Goal: Information Seeking & Learning: Learn about a topic

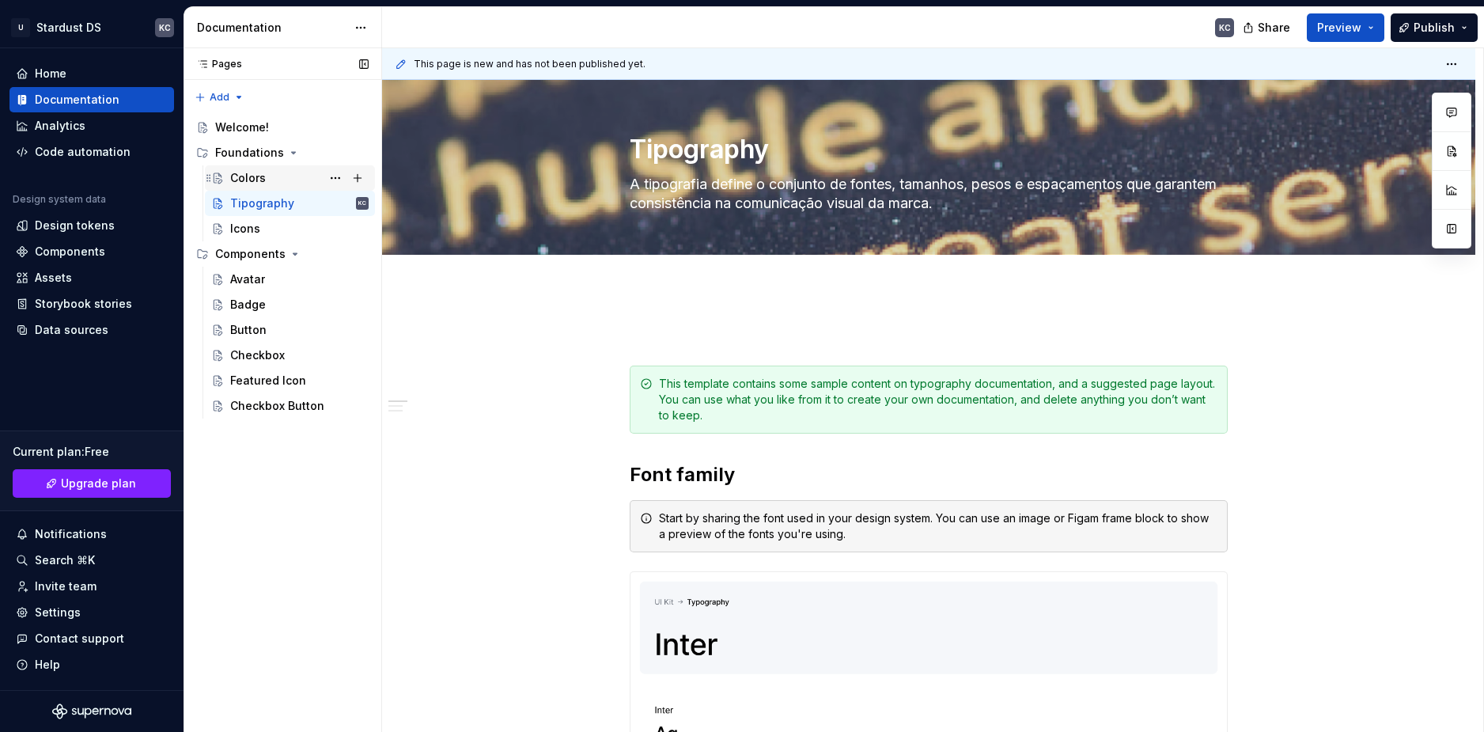
click at [252, 175] on div "Colors" at bounding box center [248, 178] width 36 height 16
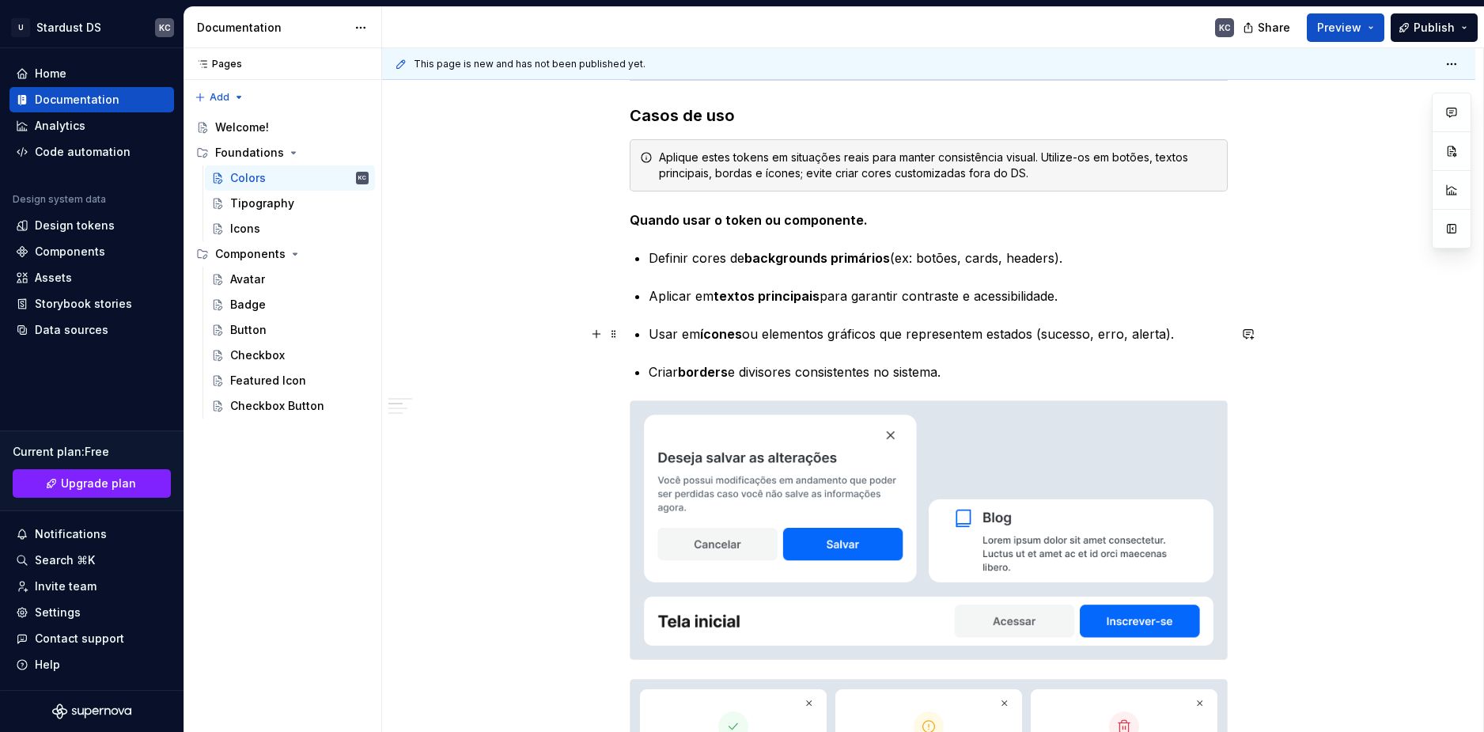
scroll to position [3560, 0]
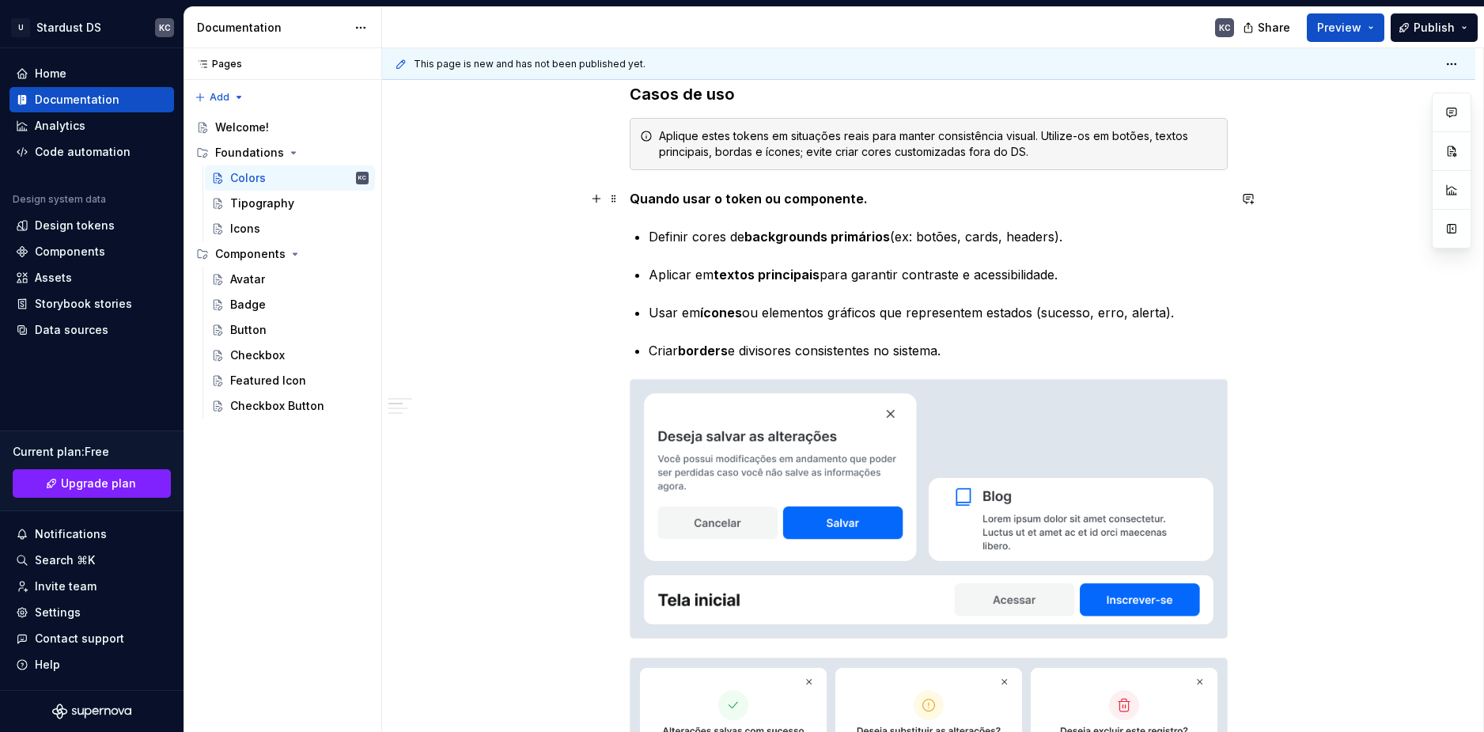
type textarea "*"
drag, startPoint x: 759, startPoint y: 199, endPoint x: 865, endPoint y: 199, distance: 105.2
click at [865, 199] on p "Quando usar o token ou componente." at bounding box center [929, 198] width 598 height 19
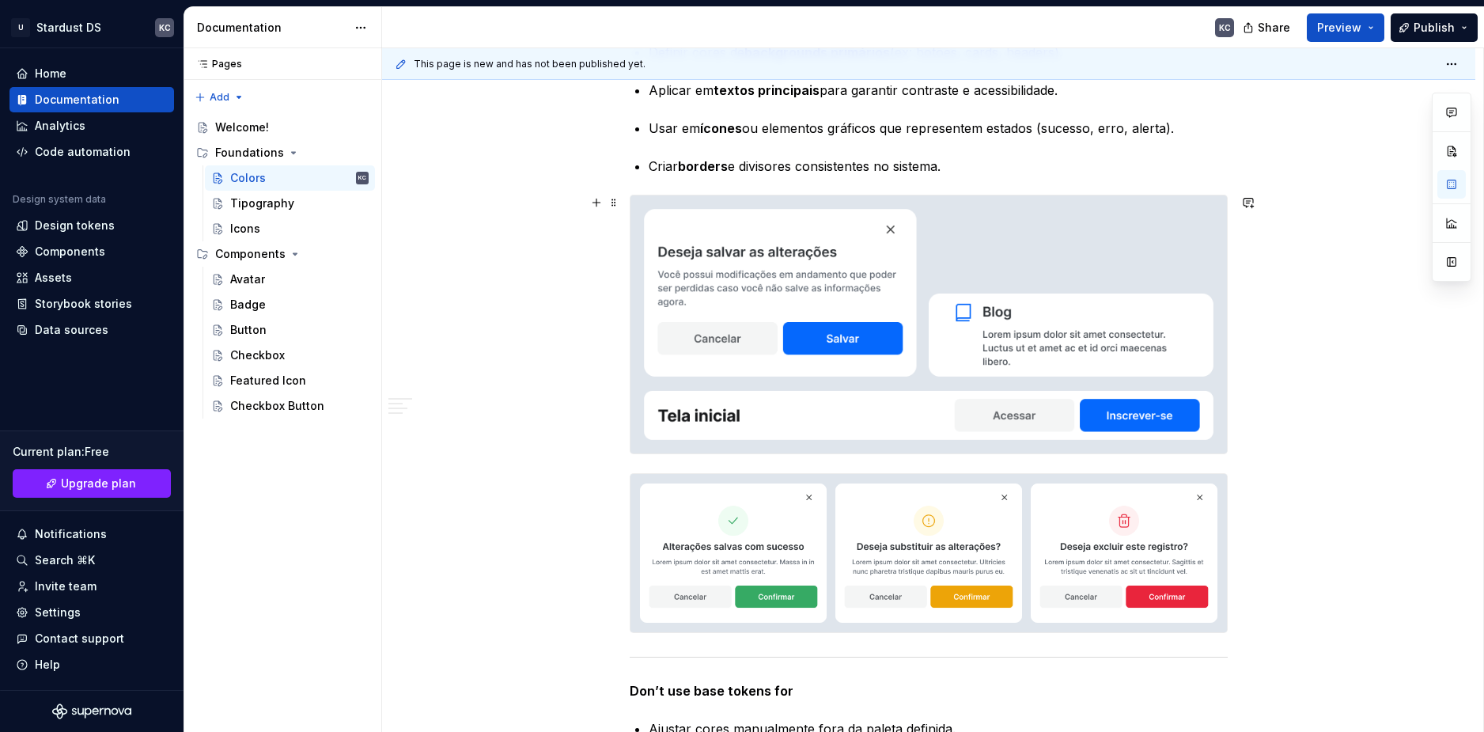
scroll to position [3797, 0]
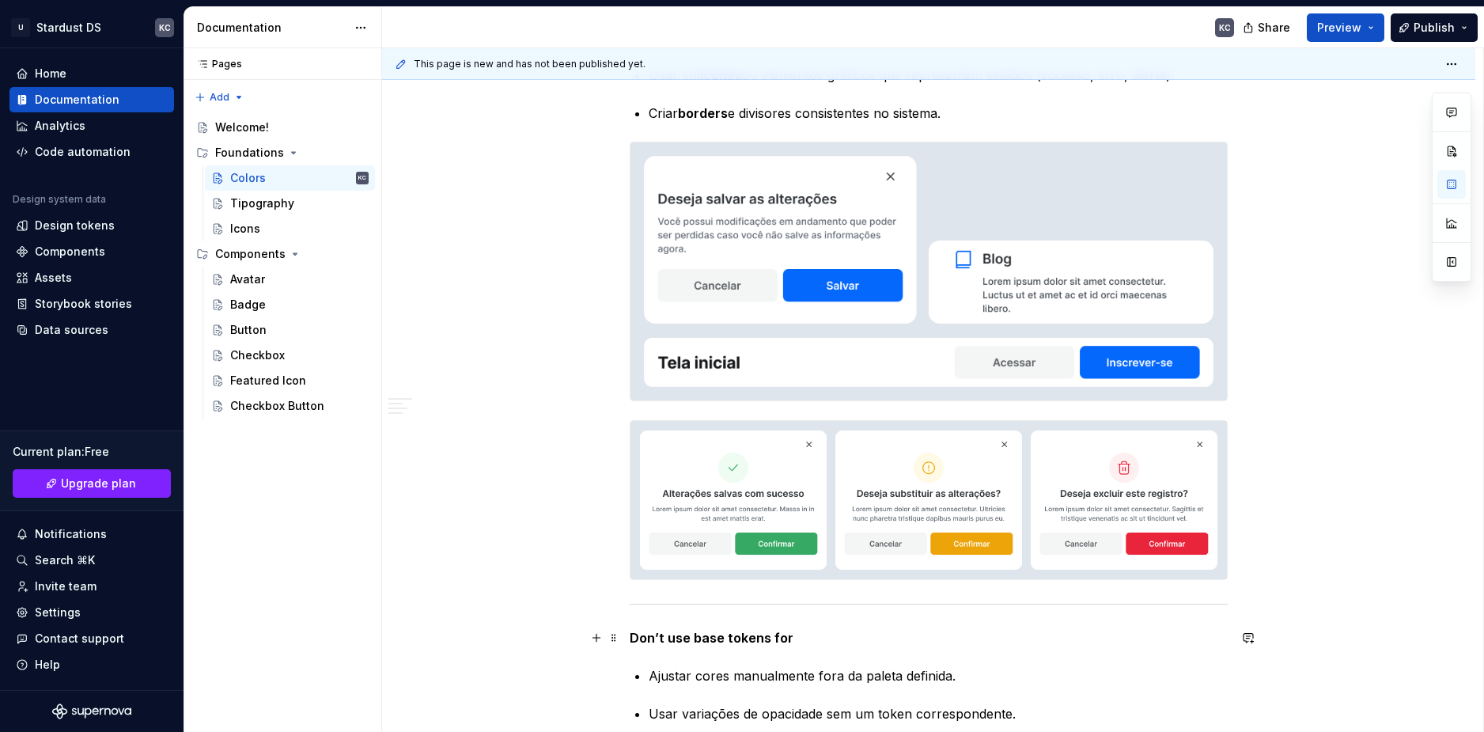
click at [719, 637] on strong "Don’t use base tokens for" at bounding box center [712, 638] width 164 height 16
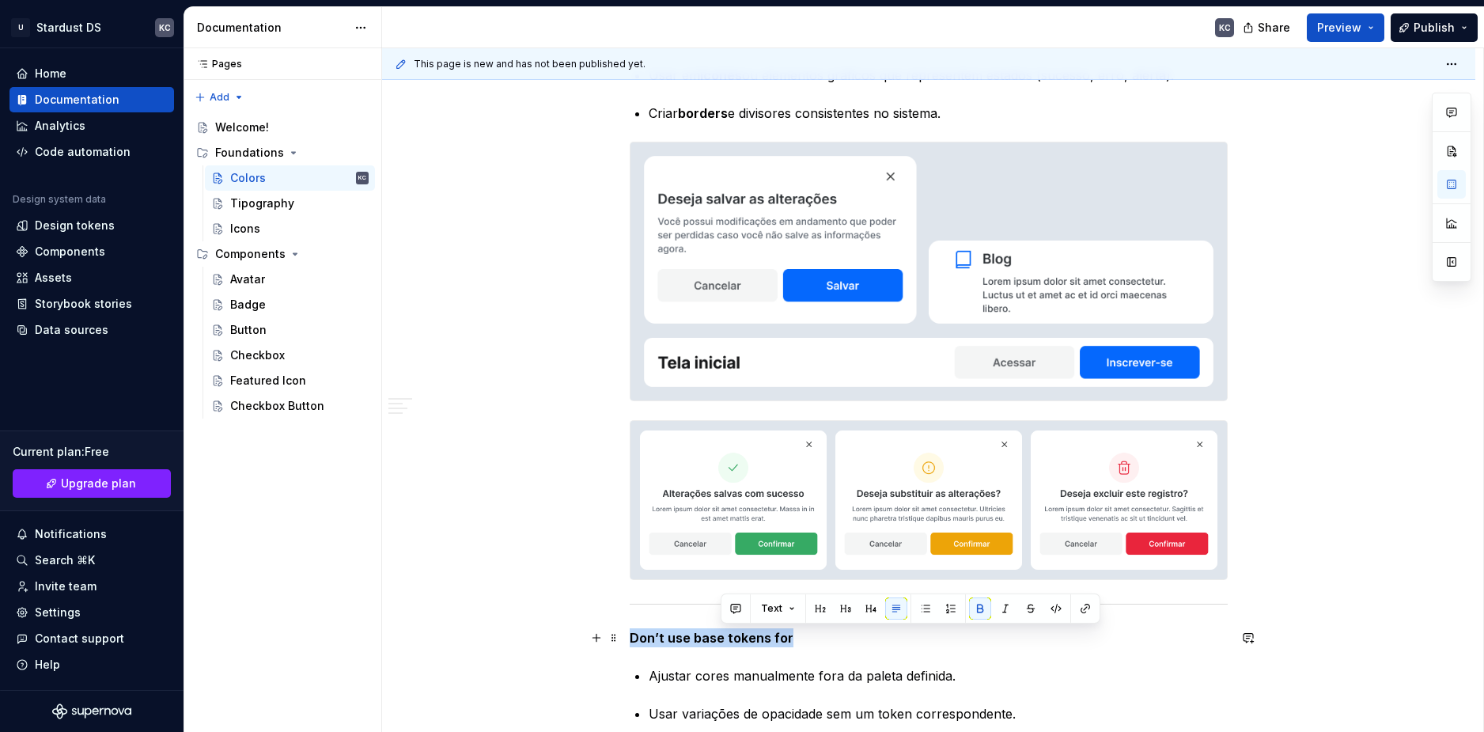
click at [719, 637] on strong "Don’t use base tokens for" at bounding box center [712, 638] width 164 height 16
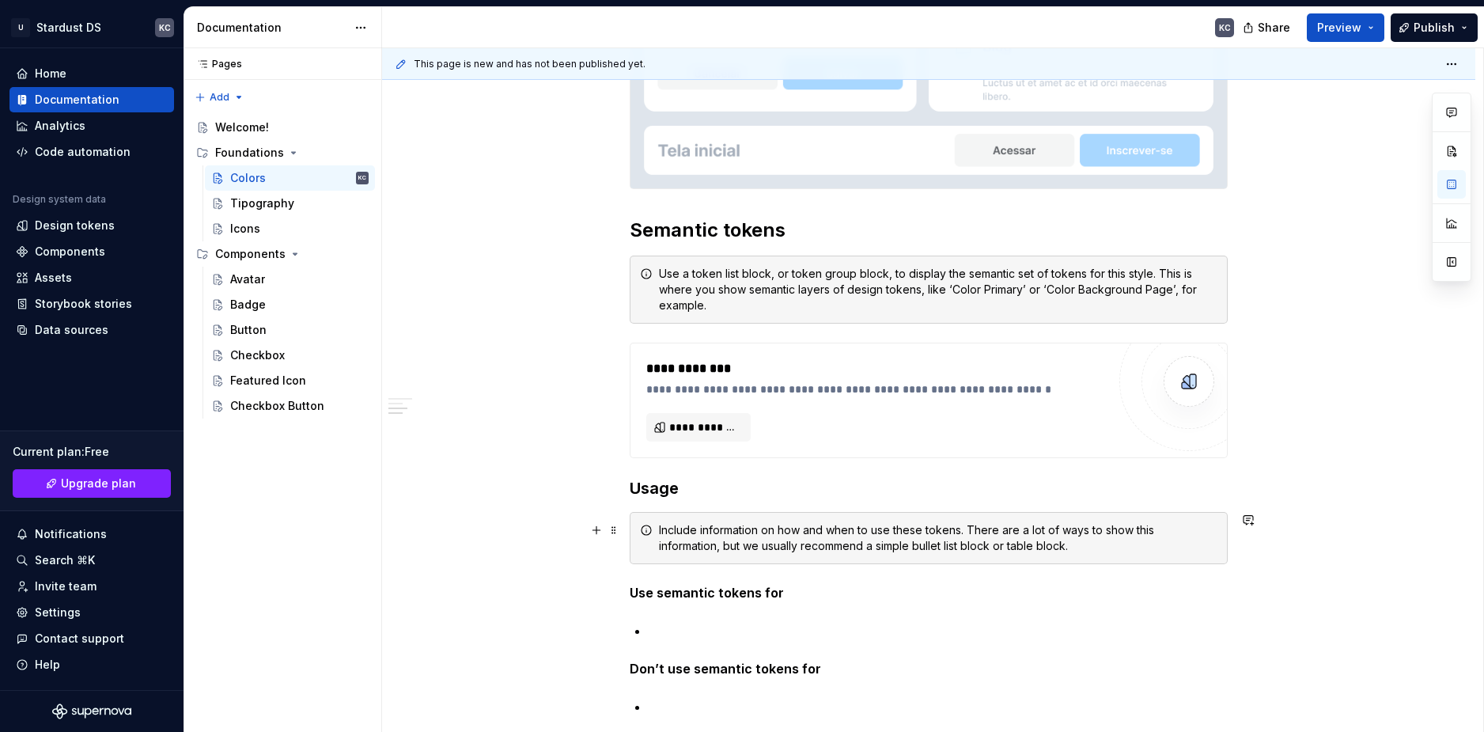
scroll to position [4984, 0]
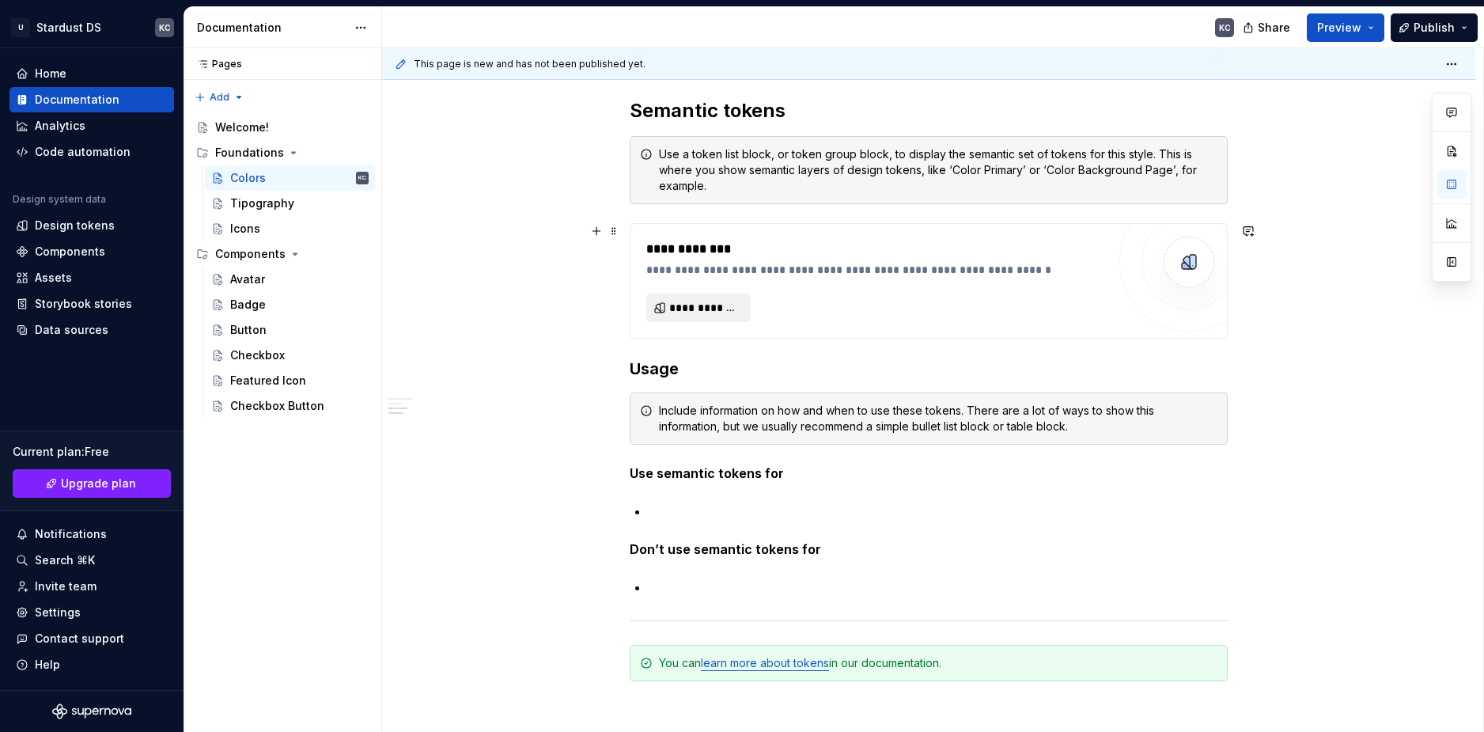
click at [717, 303] on span "**********" at bounding box center [704, 308] width 71 height 16
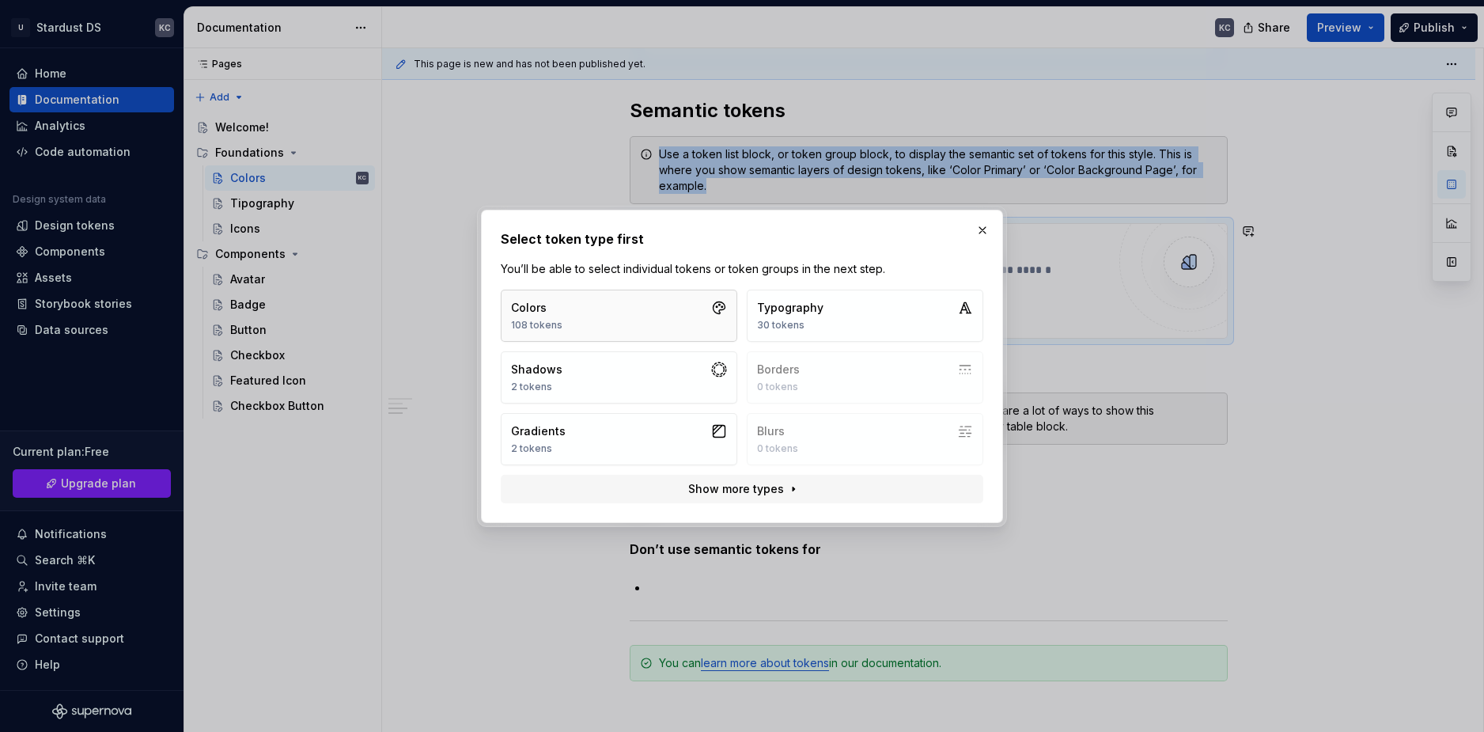
click at [611, 326] on button "Colors 108 tokens" at bounding box center [619, 316] width 237 height 52
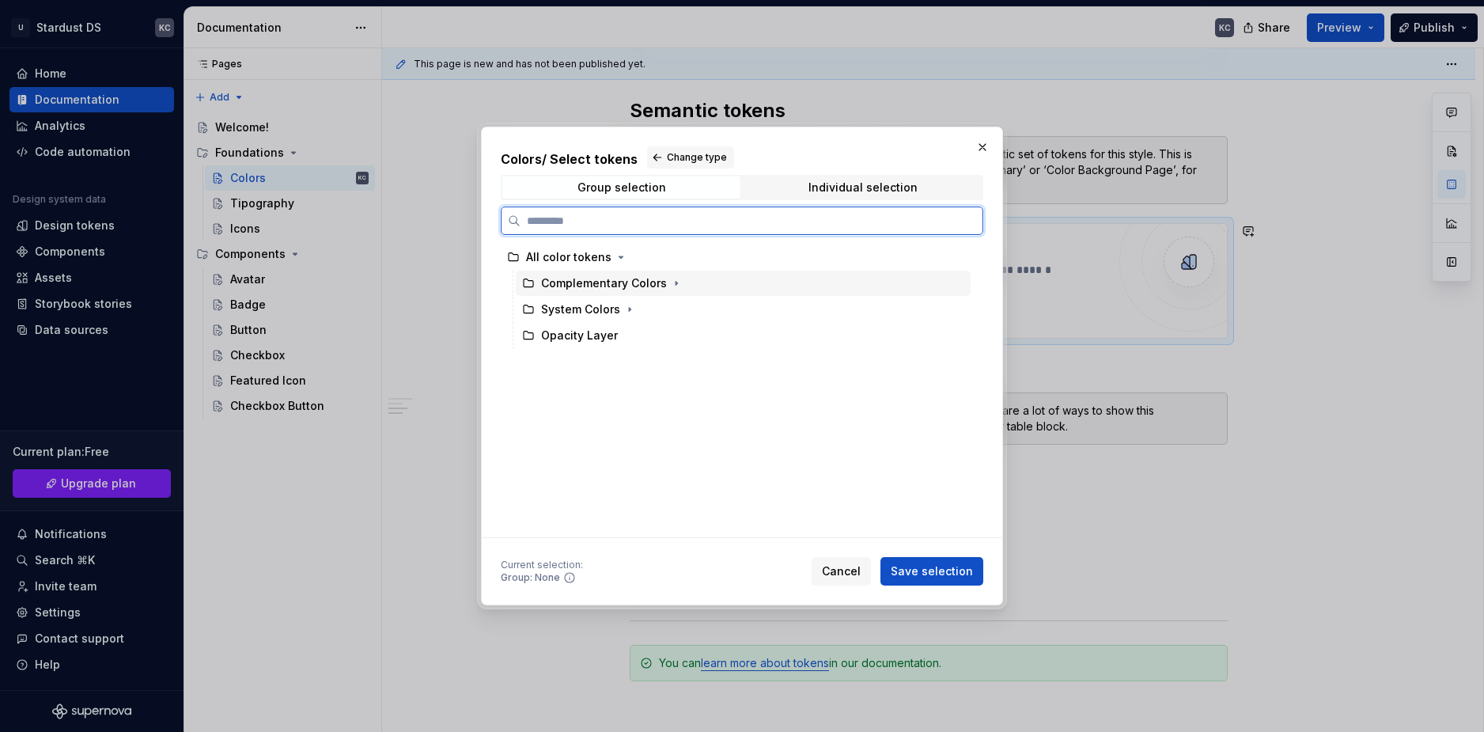
click at [623, 282] on div "Complementary Colors" at bounding box center [604, 283] width 126 height 16
click at [683, 284] on div "Complementary Colors" at bounding box center [743, 283] width 455 height 25
click at [720, 282] on div "Complementary Colors" at bounding box center [743, 283] width 455 height 25
drag, startPoint x: 939, startPoint y: 286, endPoint x: 952, endPoint y: 282, distance: 13.3
click at [940, 286] on div "Complementary Colors" at bounding box center [743, 283] width 455 height 25
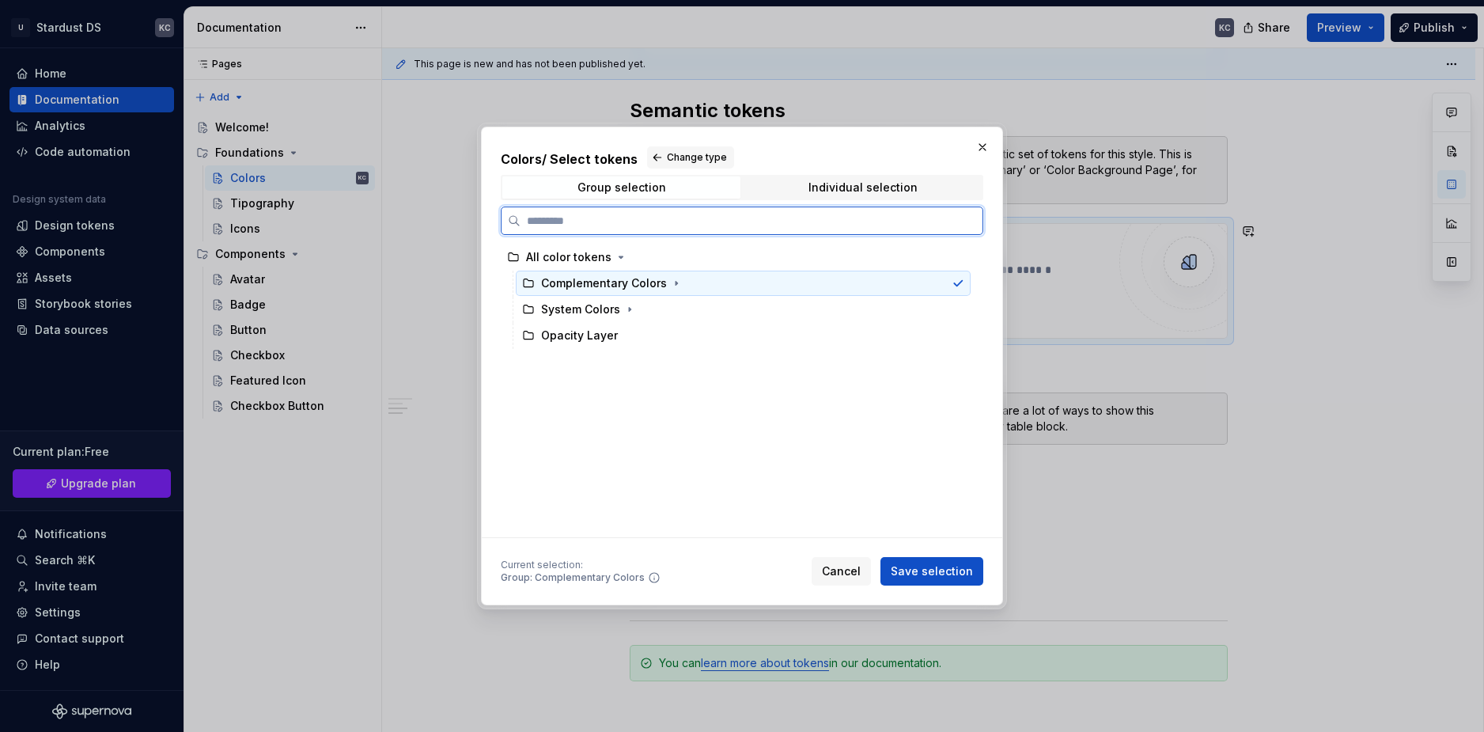
click at [952, 282] on icon at bounding box center [958, 283] width 13 height 13
click at [860, 575] on span "Cancel" at bounding box center [841, 571] width 39 height 16
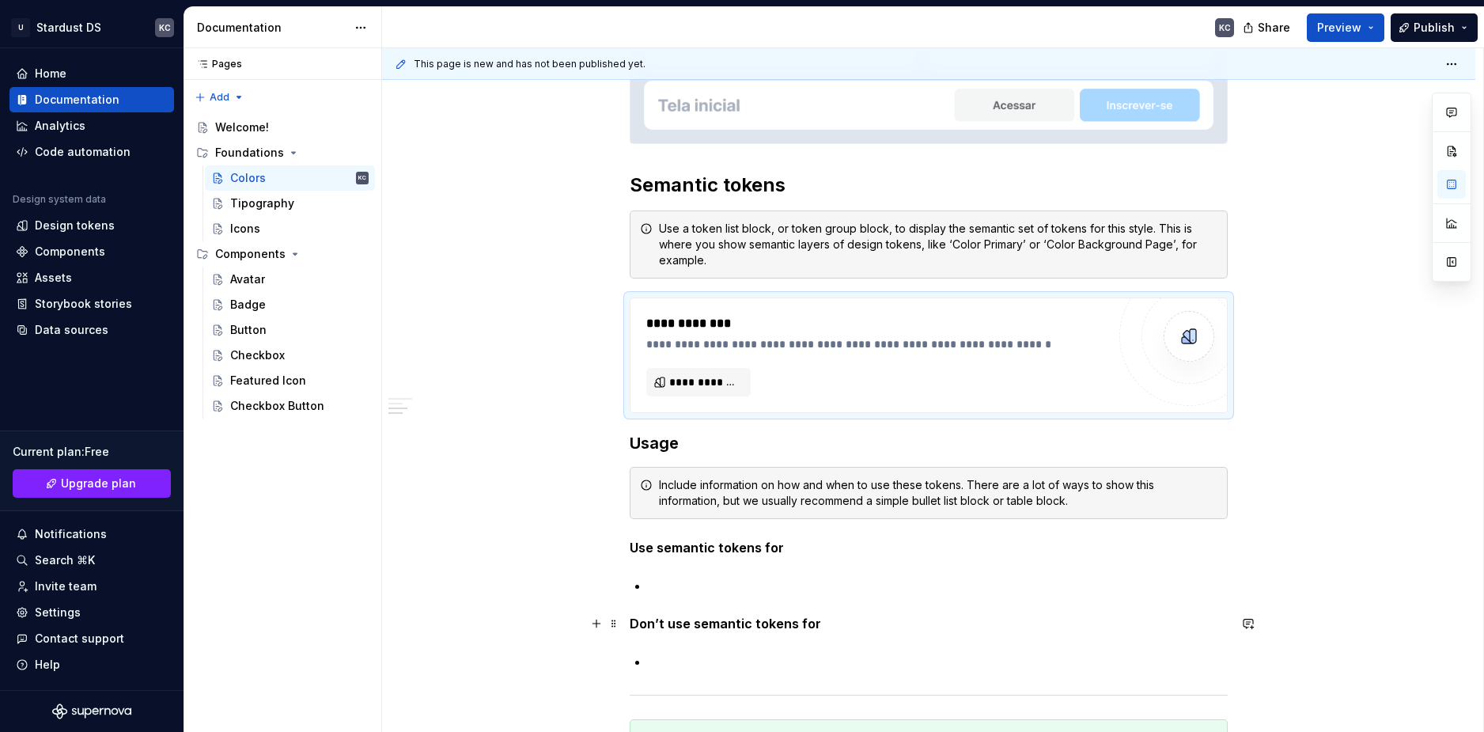
scroll to position [4905, 0]
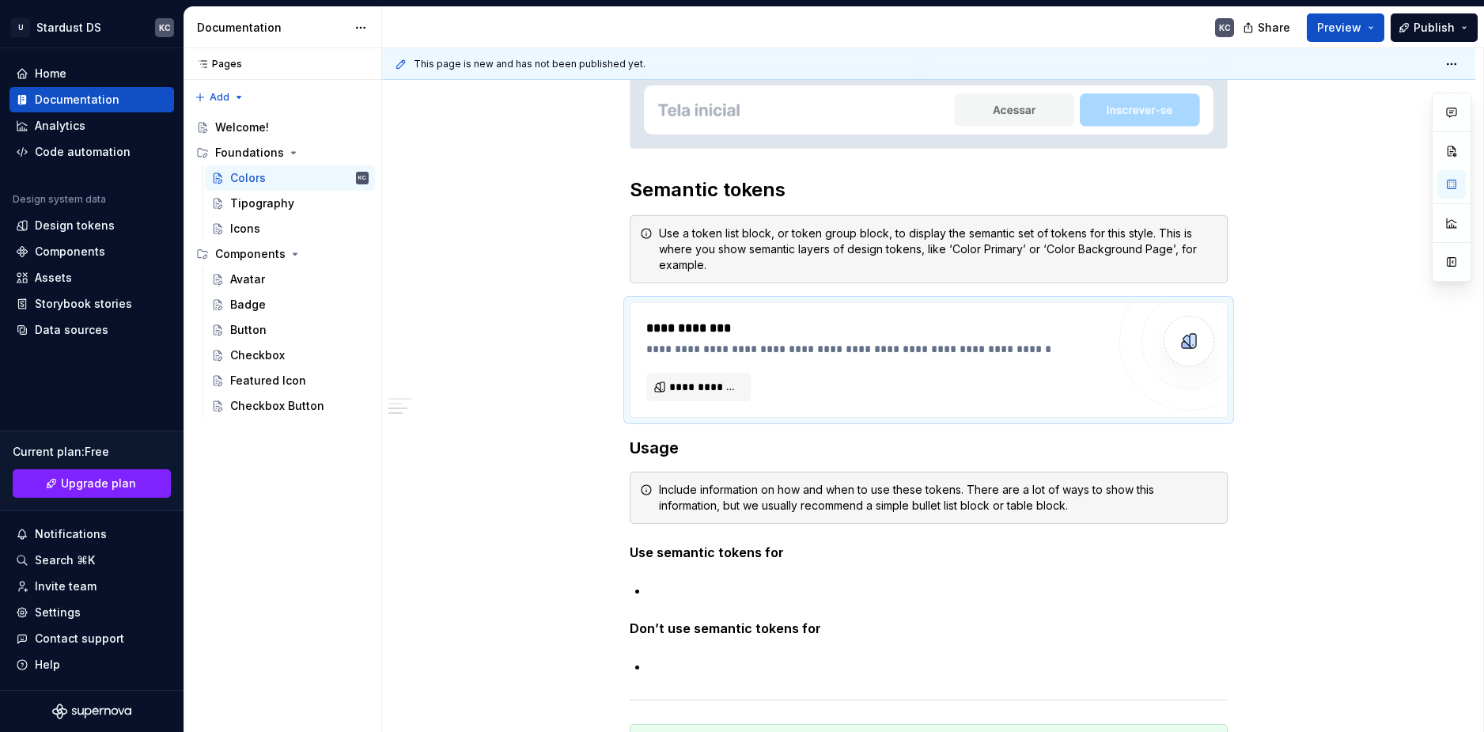
type textarea "*"
